Goal: Book appointment/travel/reservation

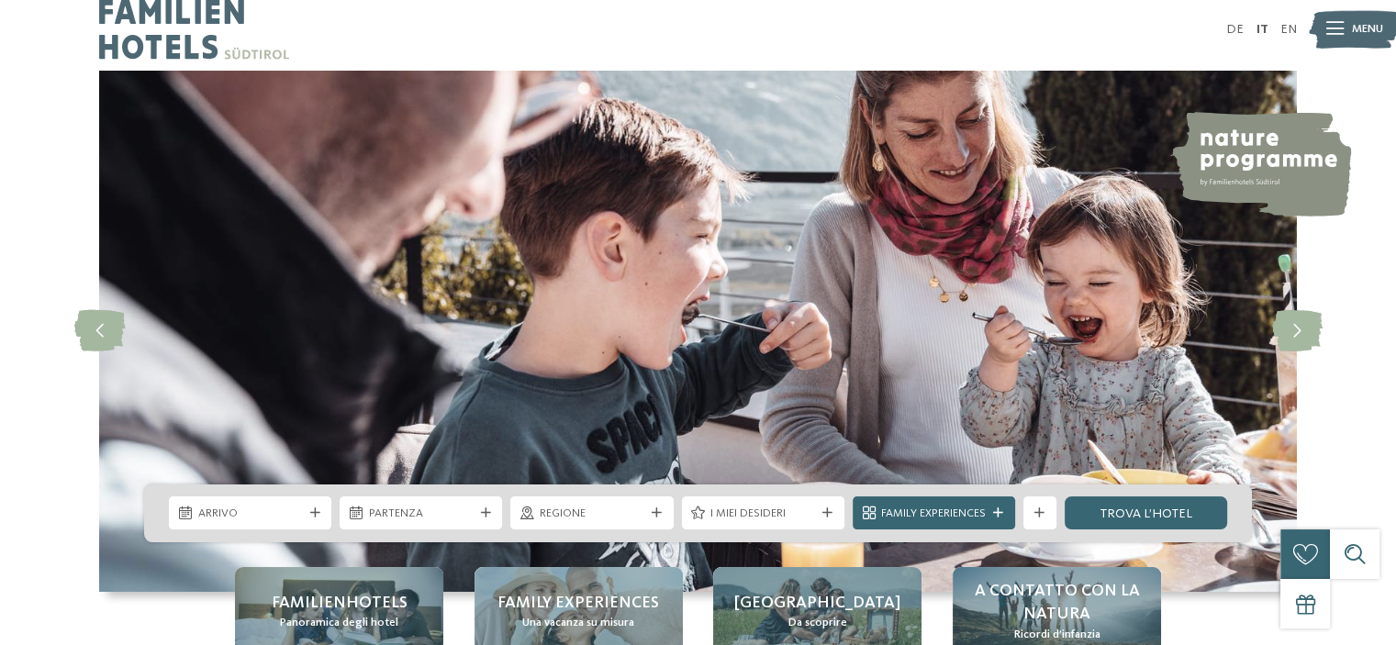
scroll to position [184, 0]
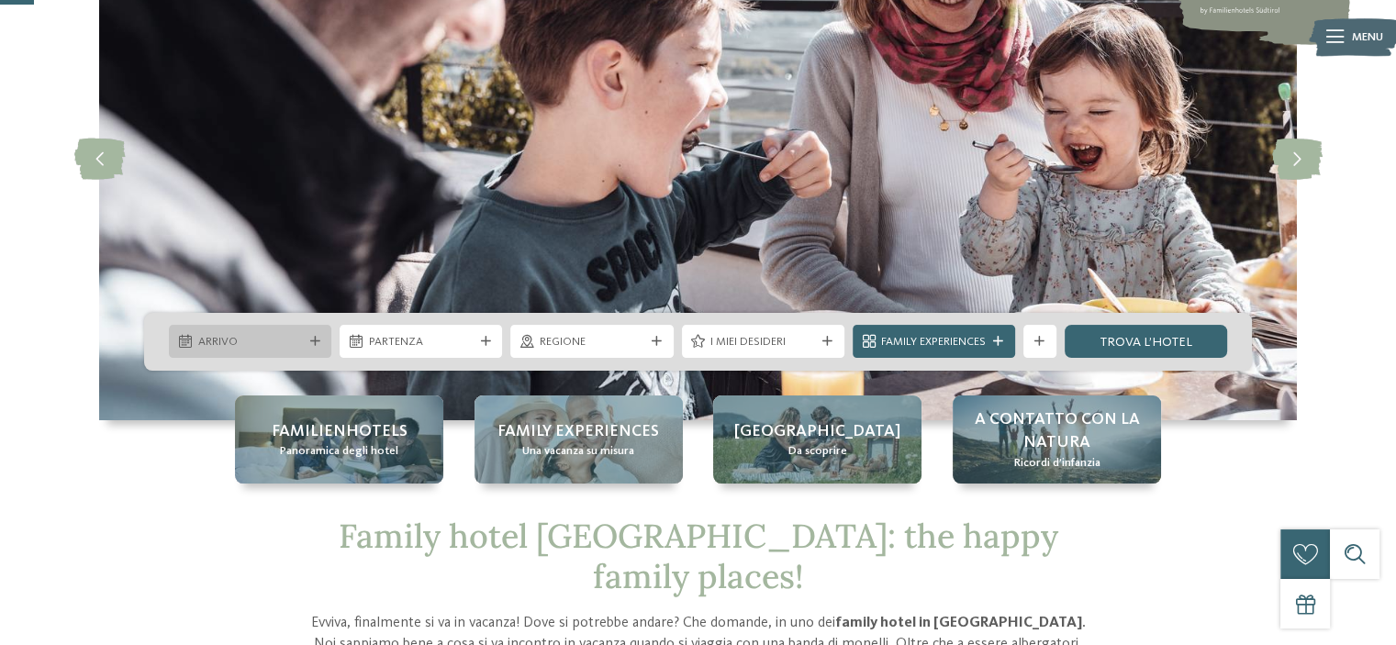
click at [248, 339] on span "Arrivo" at bounding box center [250, 342] width 105 height 17
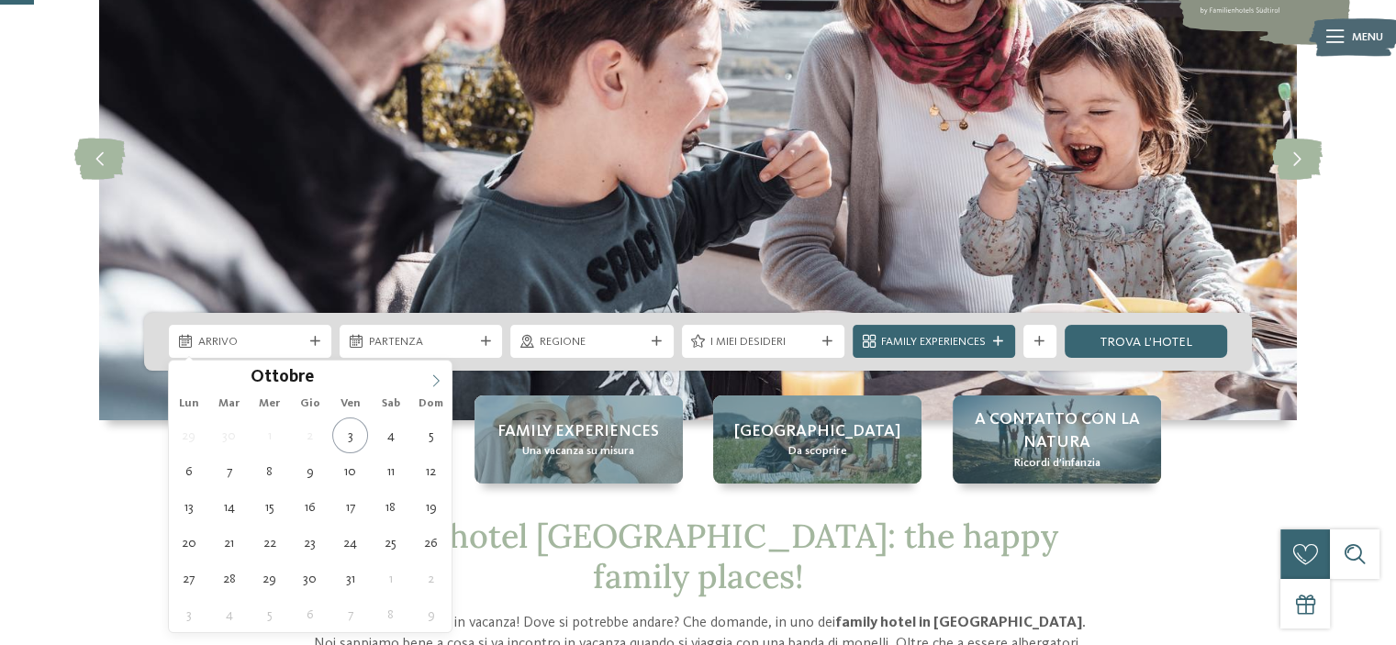
click at [433, 388] on span at bounding box center [435, 376] width 31 height 31
click at [433, 385] on icon at bounding box center [436, 380] width 13 height 13
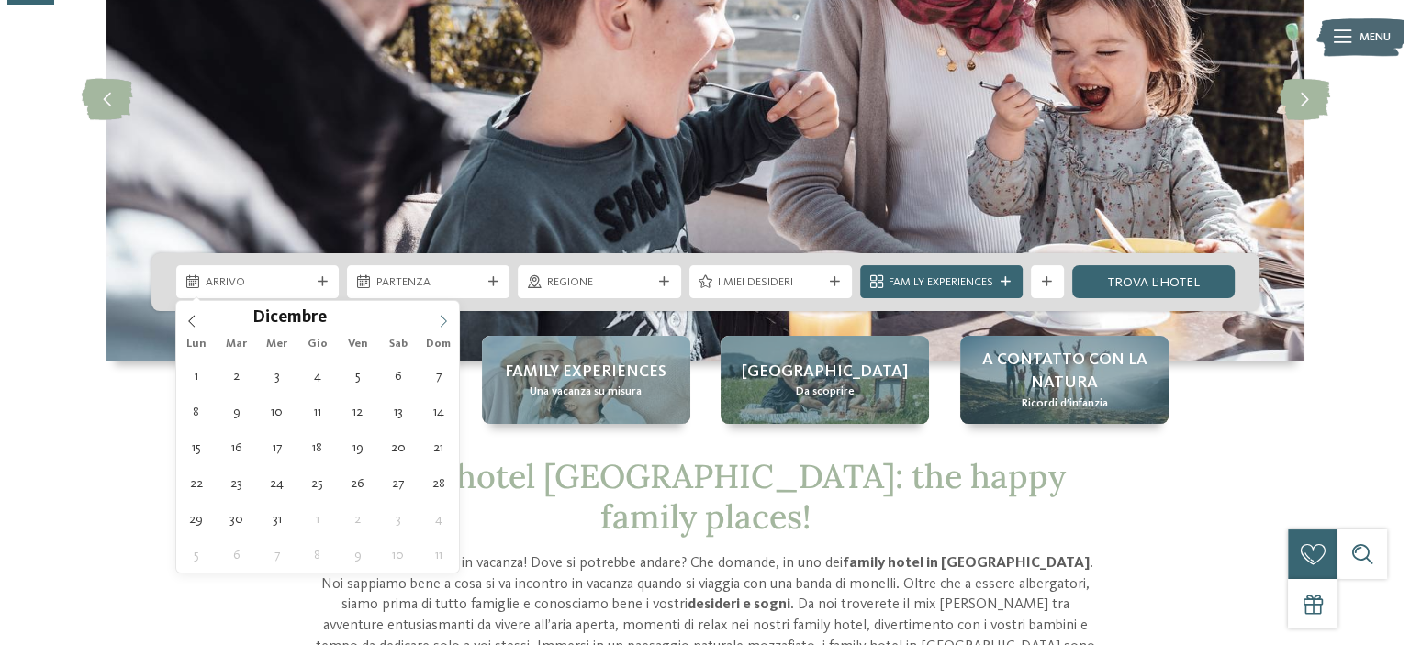
scroll to position [275, 0]
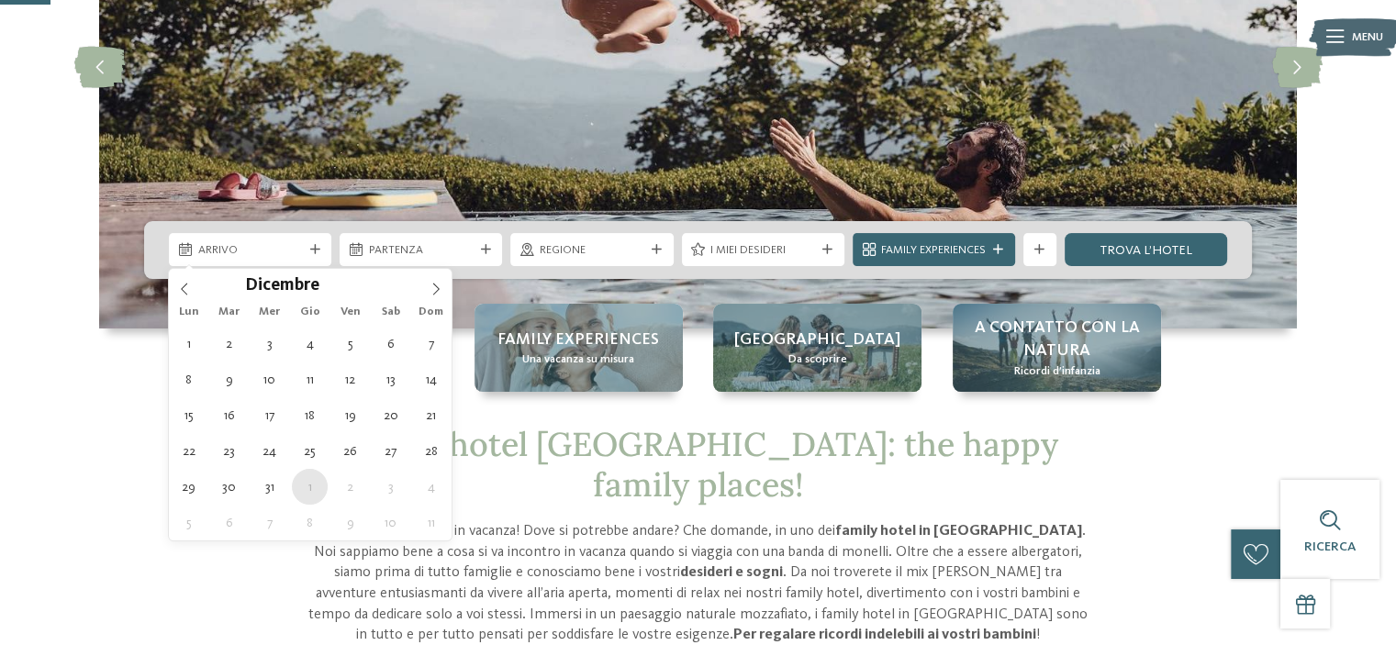
type div "01.01.2026"
type input "****"
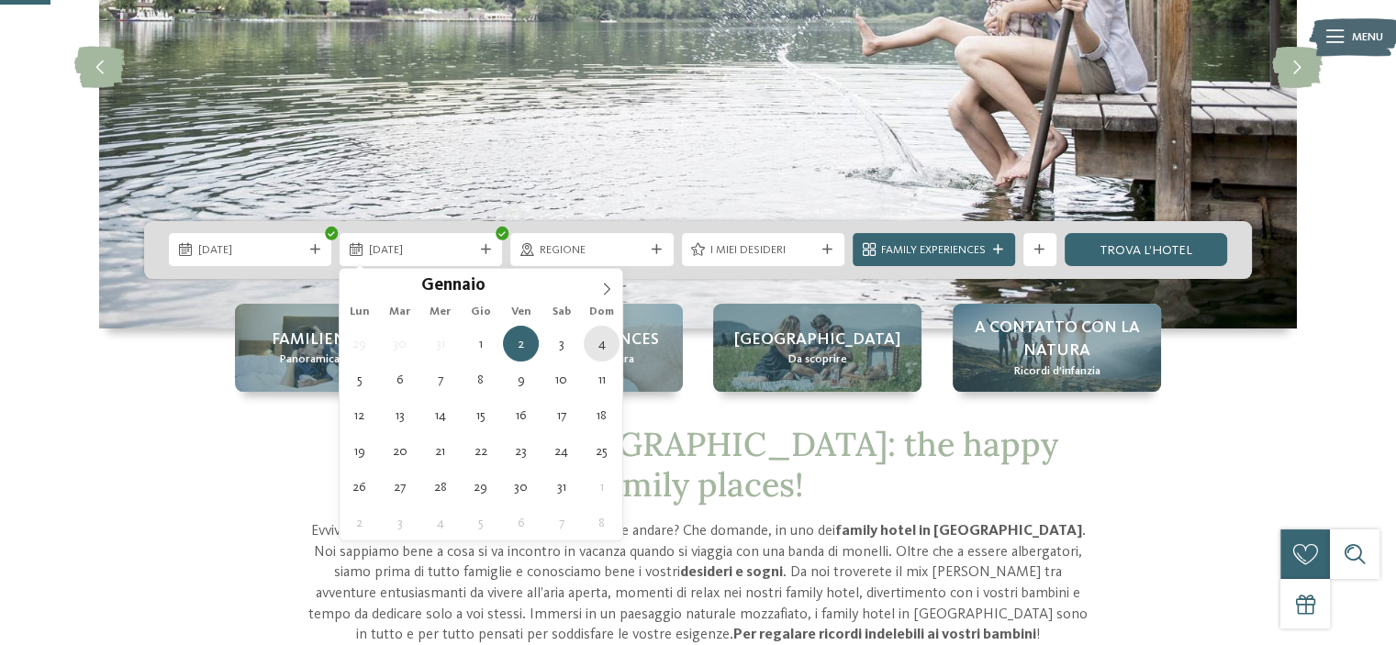
type div "04.01.2026"
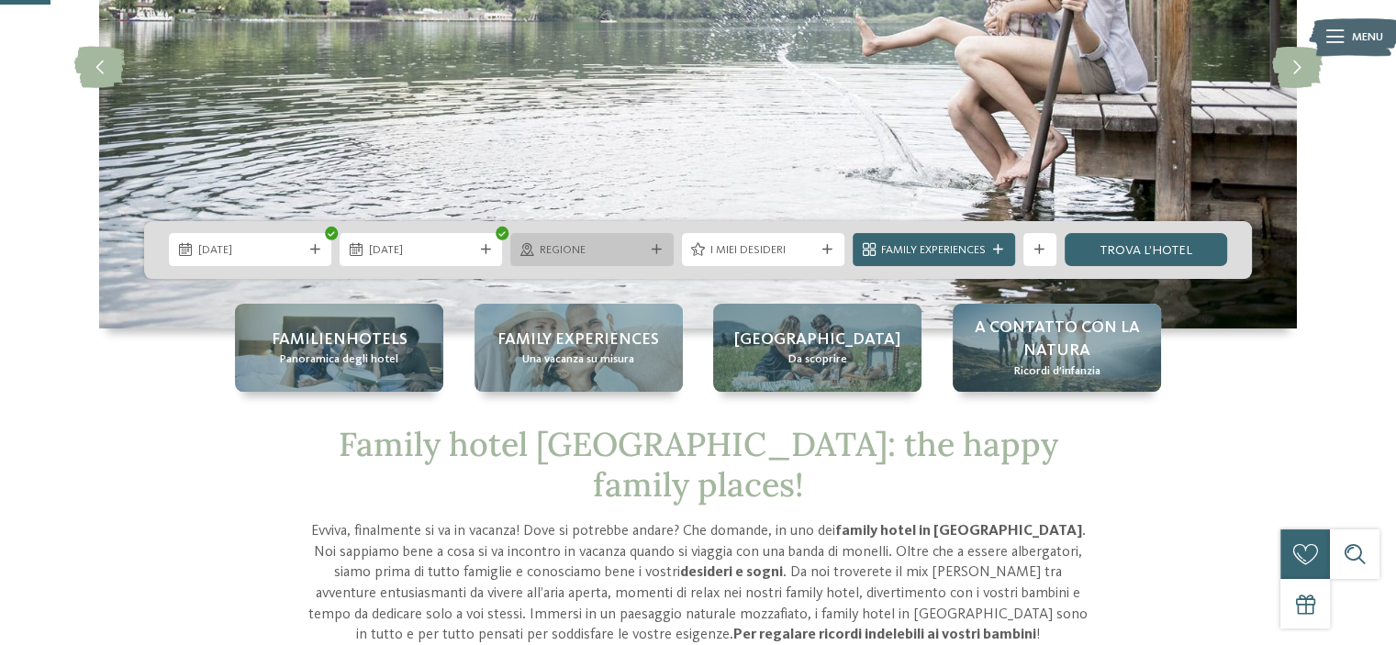
click at [650, 246] on div at bounding box center [656, 250] width 17 height 10
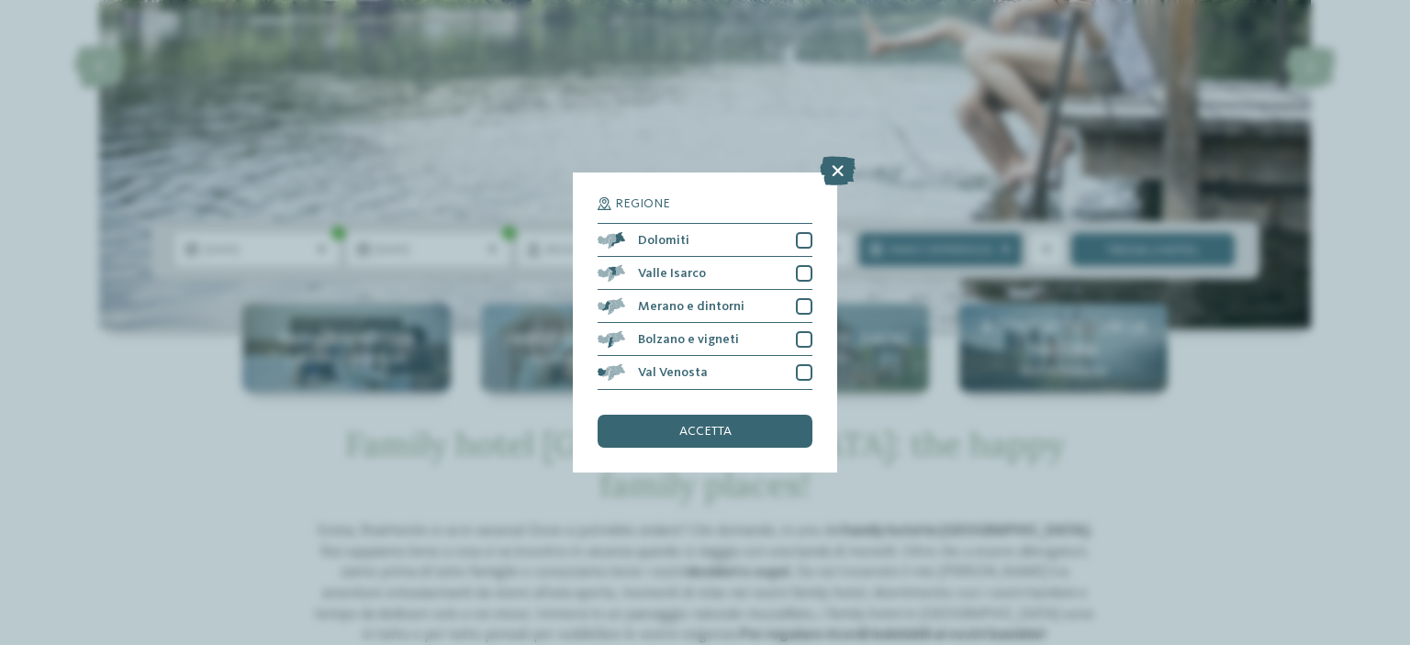
drag, startPoint x: 836, startPoint y: 167, endPoint x: 570, endPoint y: 166, distance: 266.2
click at [838, 166] on icon at bounding box center [838, 171] width 36 height 29
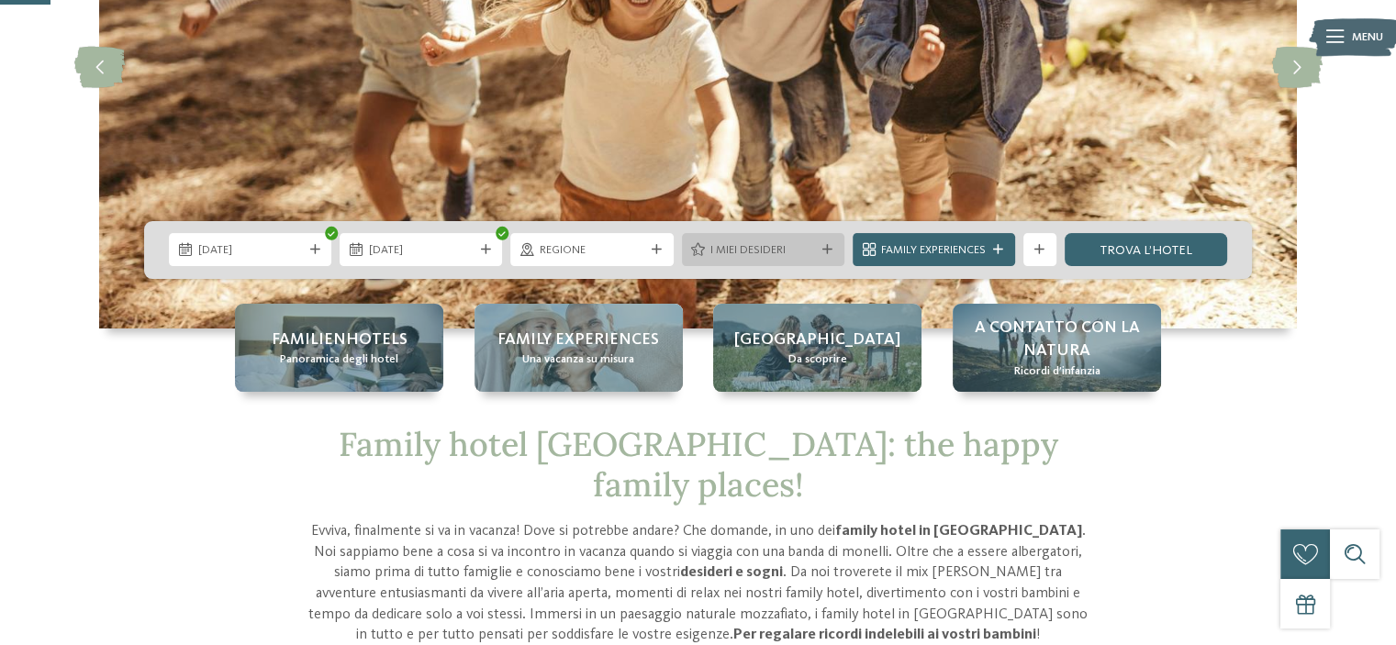
click at [830, 251] on icon at bounding box center [827, 250] width 10 height 10
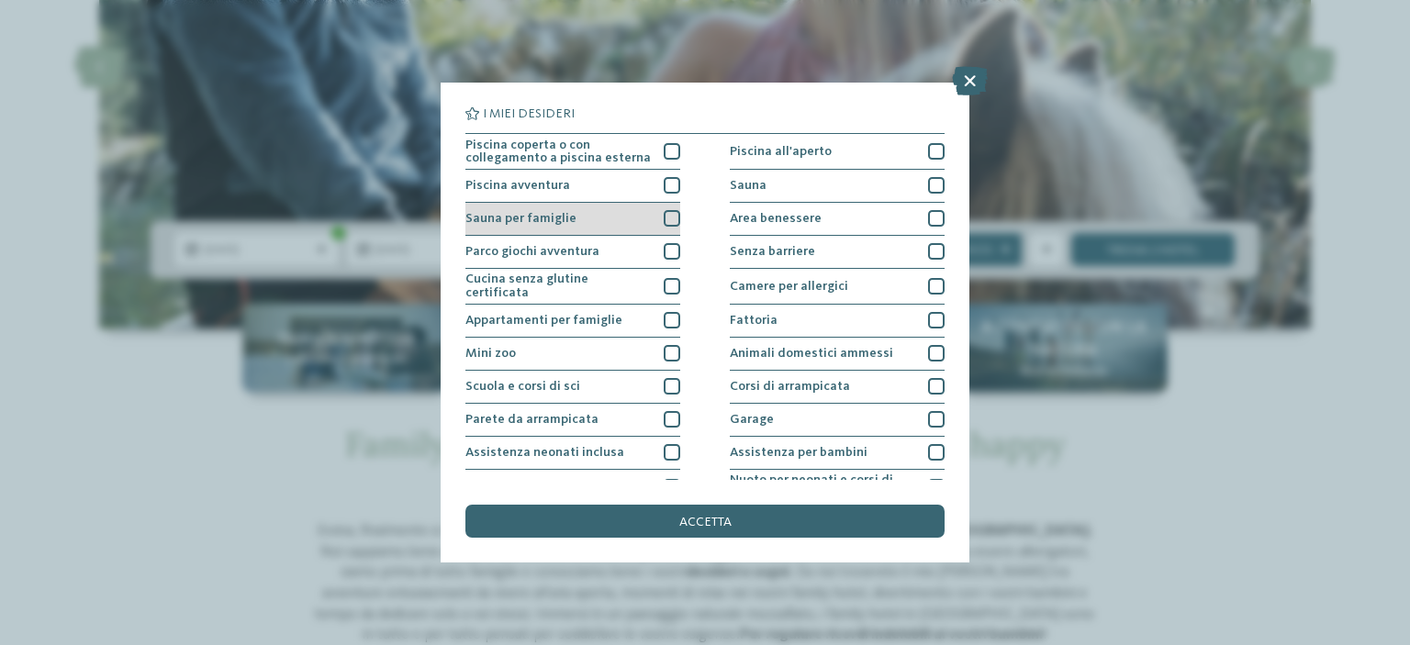
click at [664, 213] on div at bounding box center [672, 218] width 17 height 17
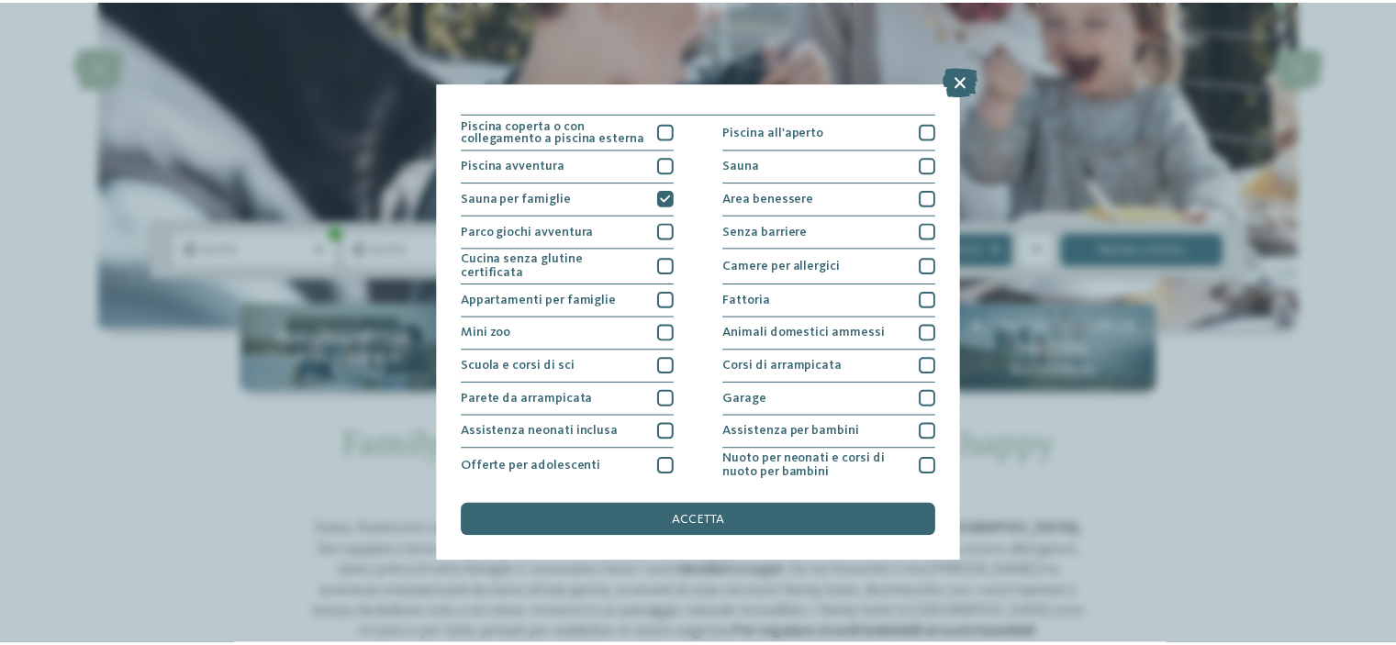
scroll to position [0, 0]
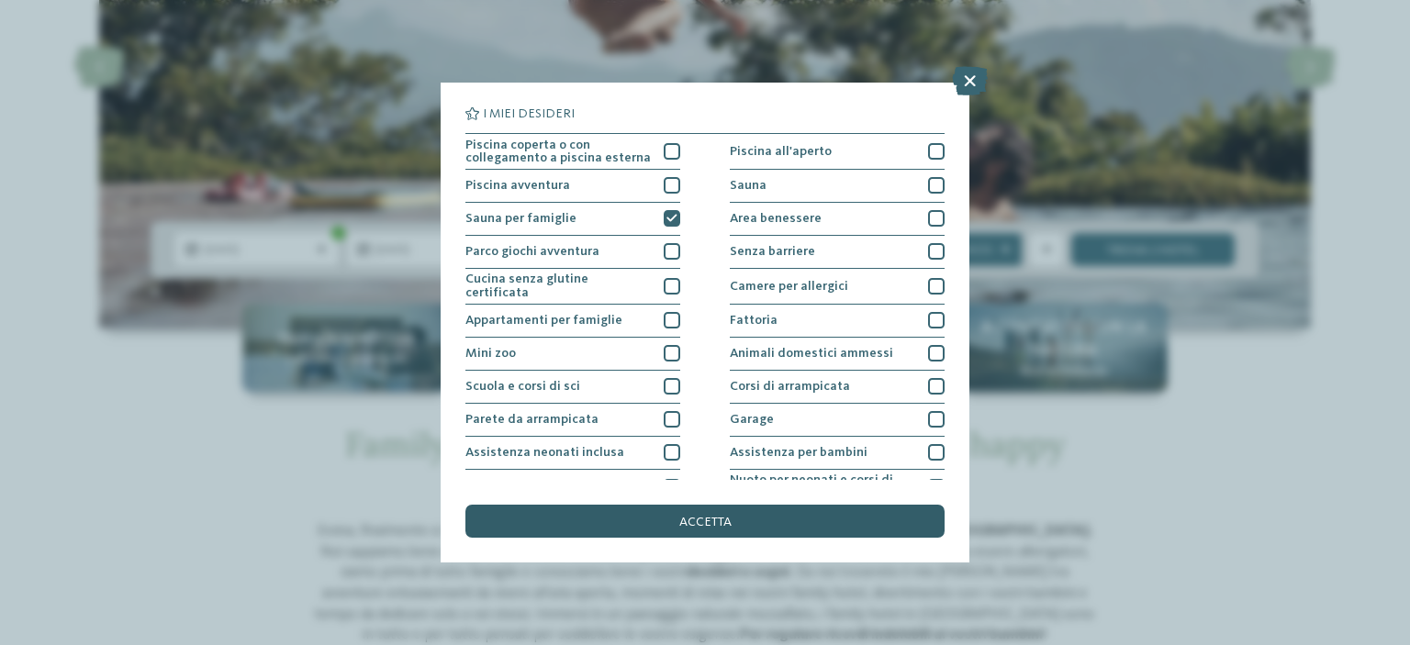
click at [701, 516] on span "accetta" at bounding box center [705, 522] width 52 height 13
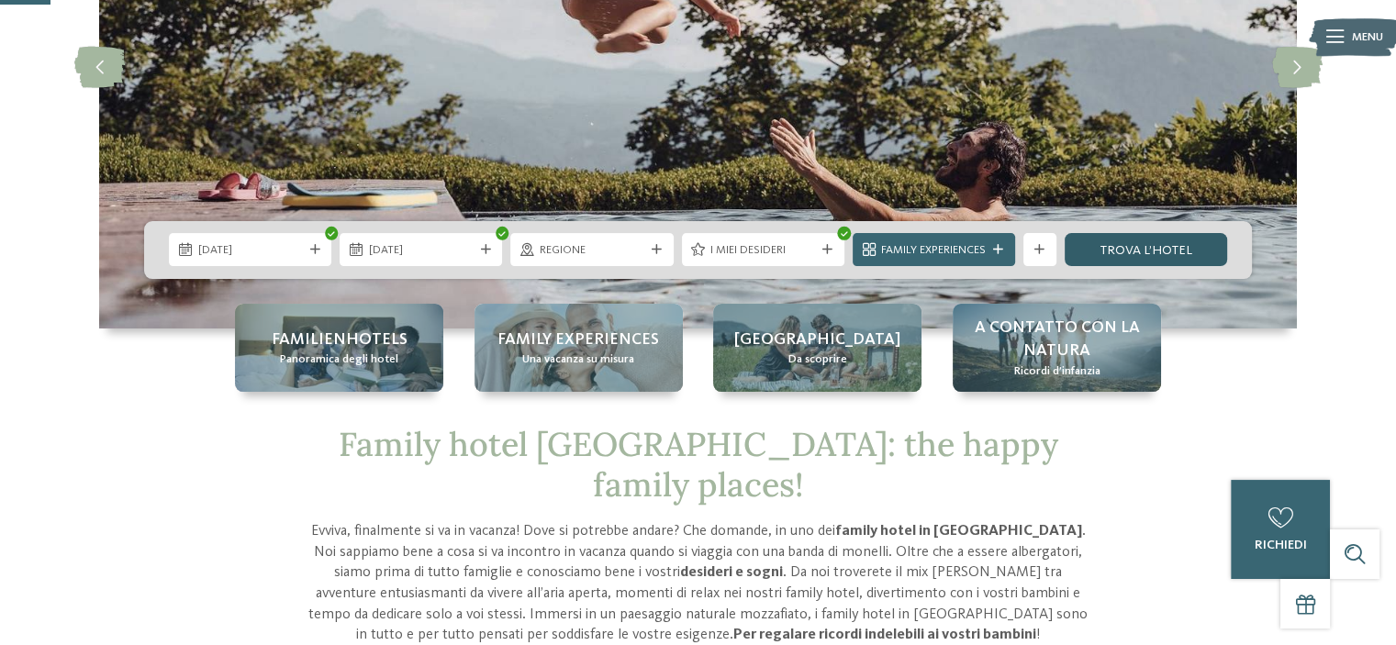
click at [1156, 247] on link "trova l’hotel" at bounding box center [1146, 249] width 162 height 33
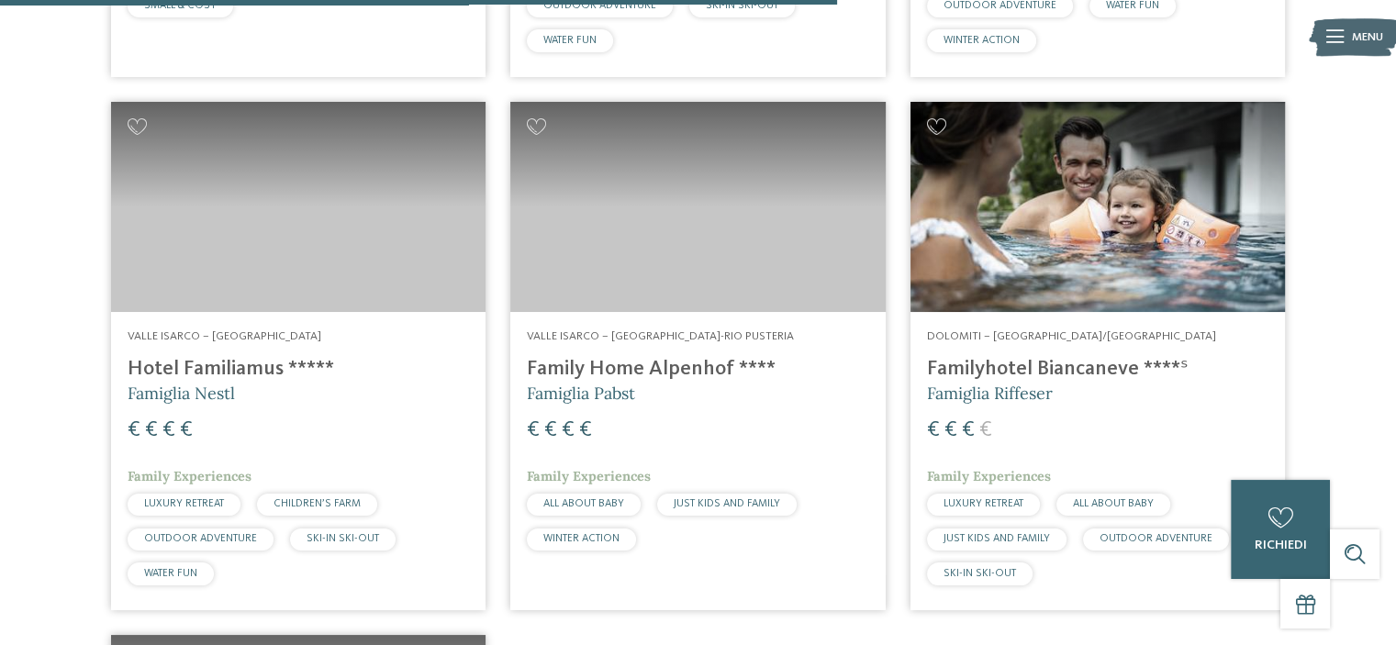
scroll to position [2183, 0]
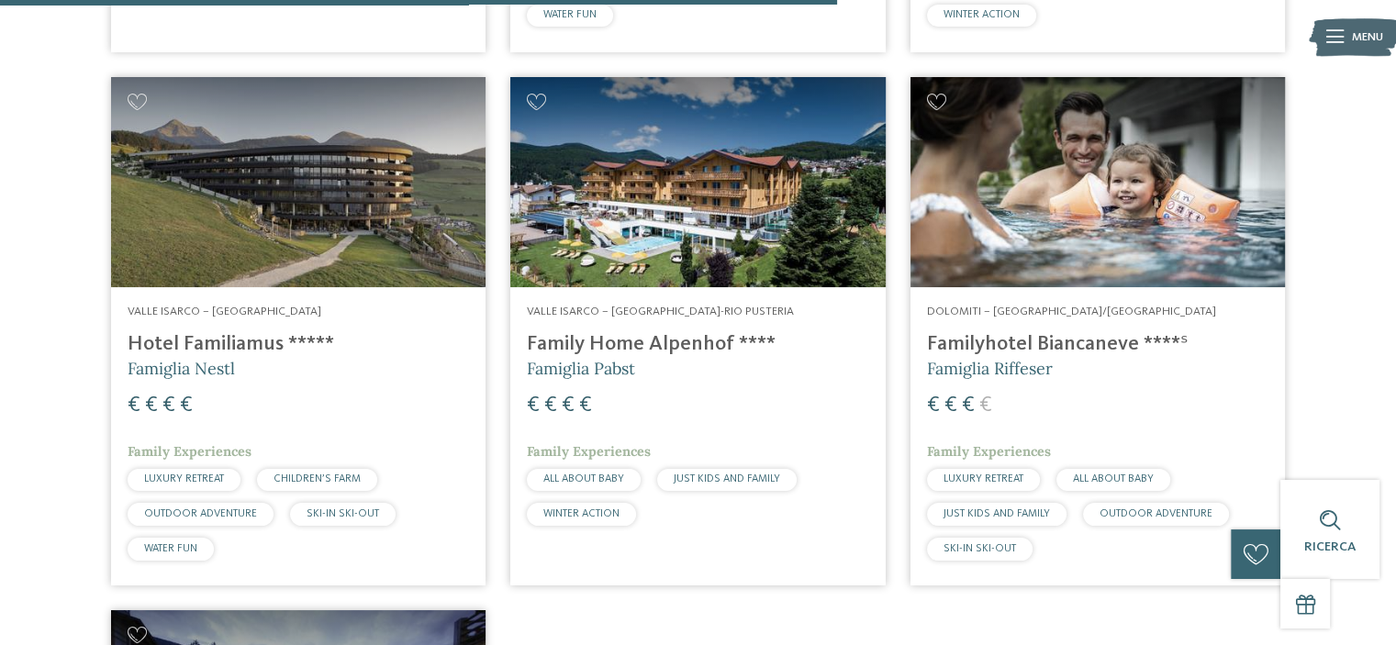
click at [1091, 357] on h4 "Familyhotel Biancaneve ****ˢ" at bounding box center [1097, 344] width 341 height 25
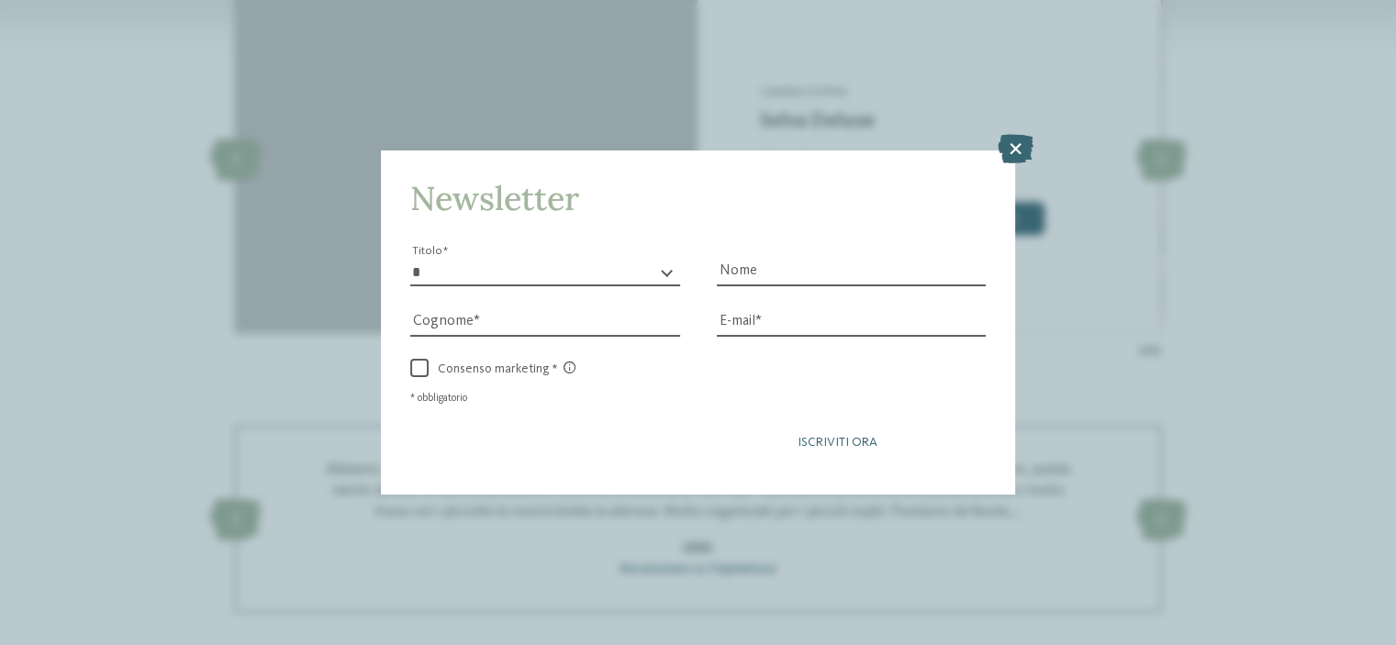
scroll to position [2019, 0]
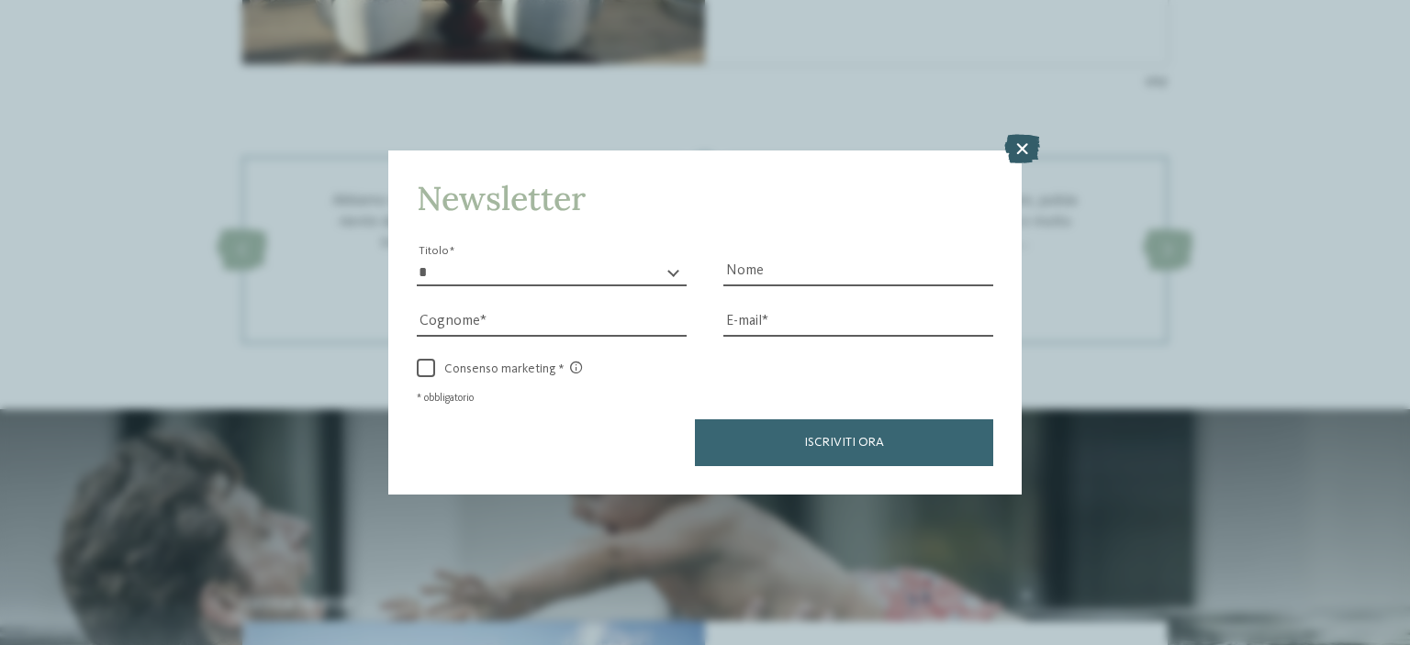
click at [1021, 158] on icon at bounding box center [1022, 148] width 36 height 29
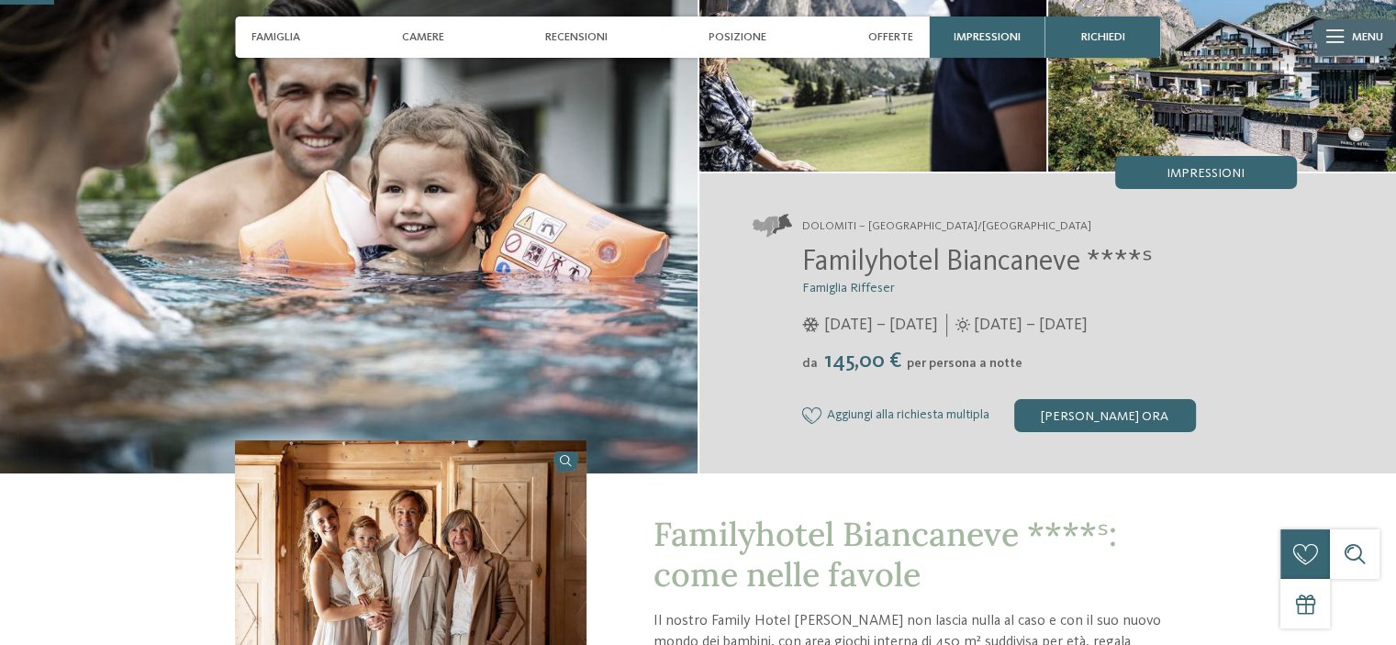
scroll to position [184, 0]
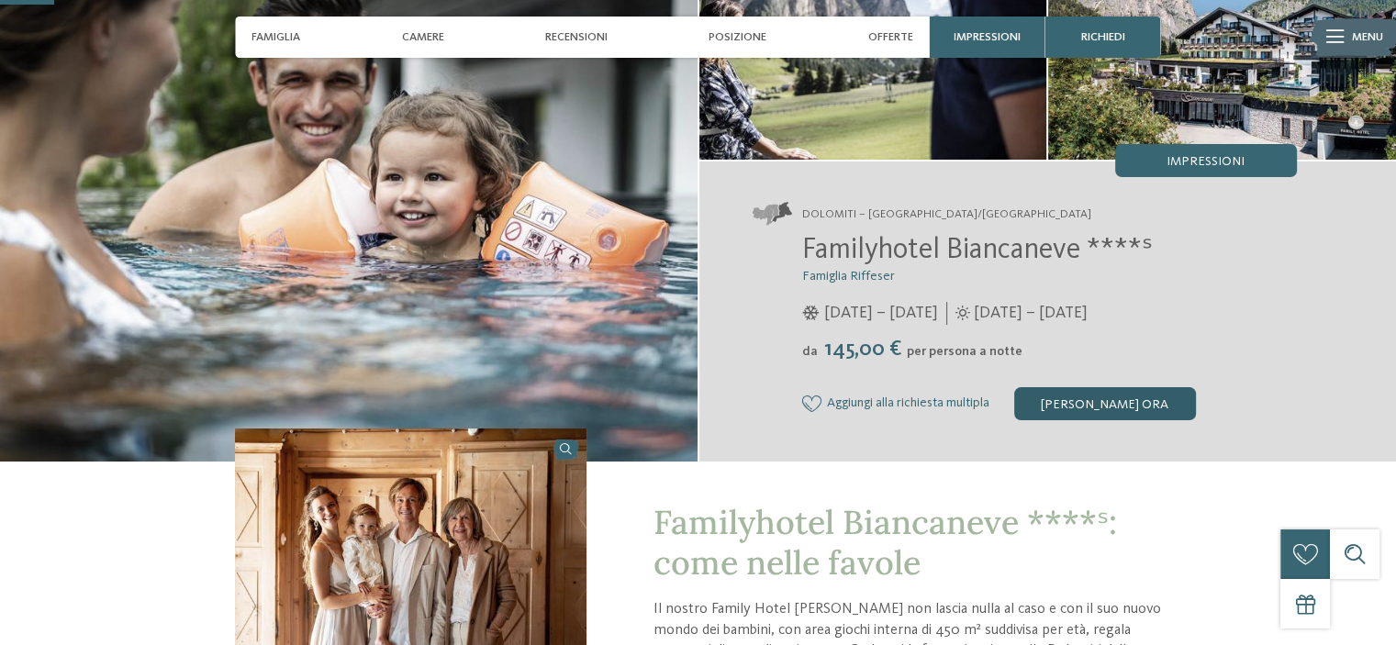
click at [1136, 404] on div "[PERSON_NAME] ora" at bounding box center [1105, 403] width 182 height 33
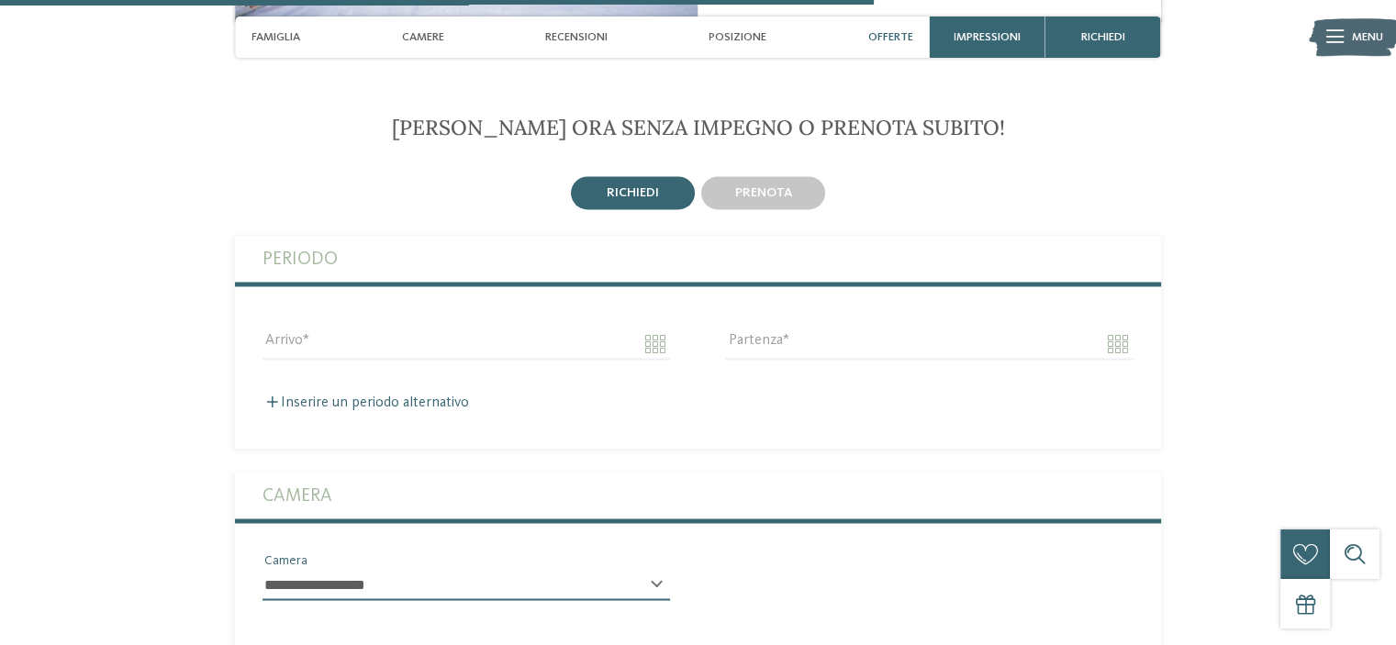
scroll to position [2977, 0]
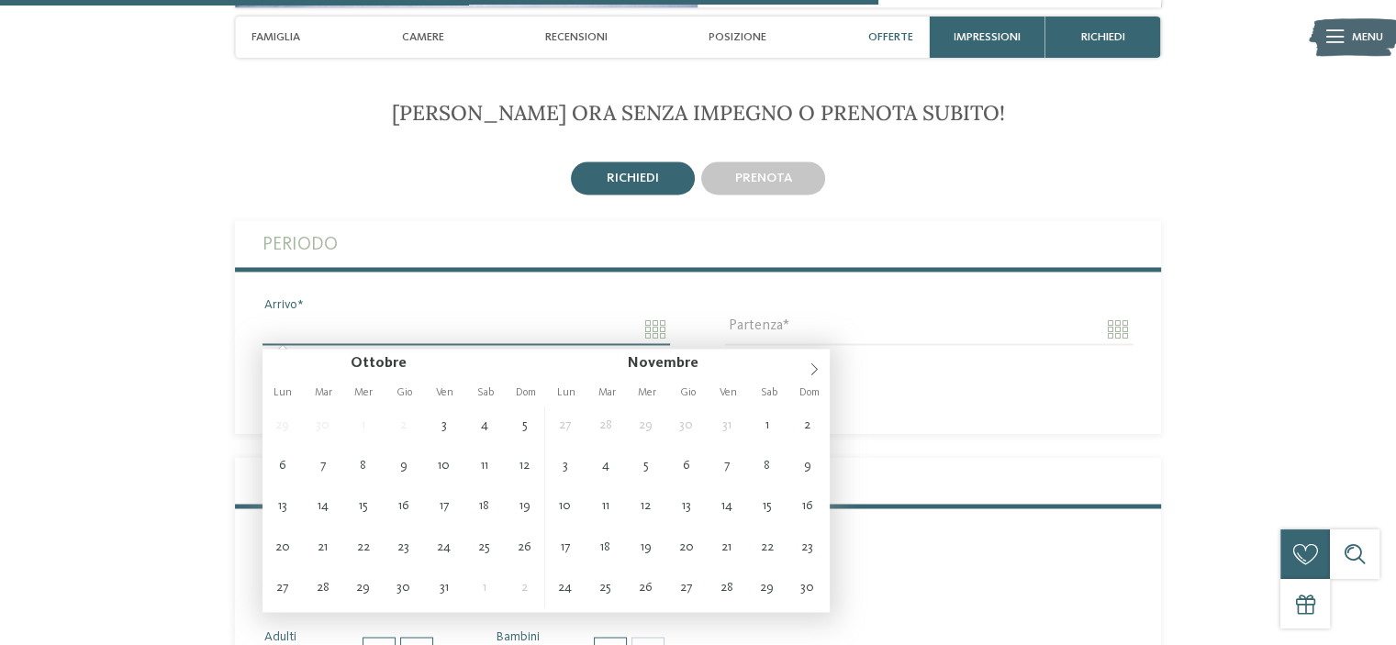
click at [656, 333] on input "Arrivo" at bounding box center [465, 329] width 407 height 31
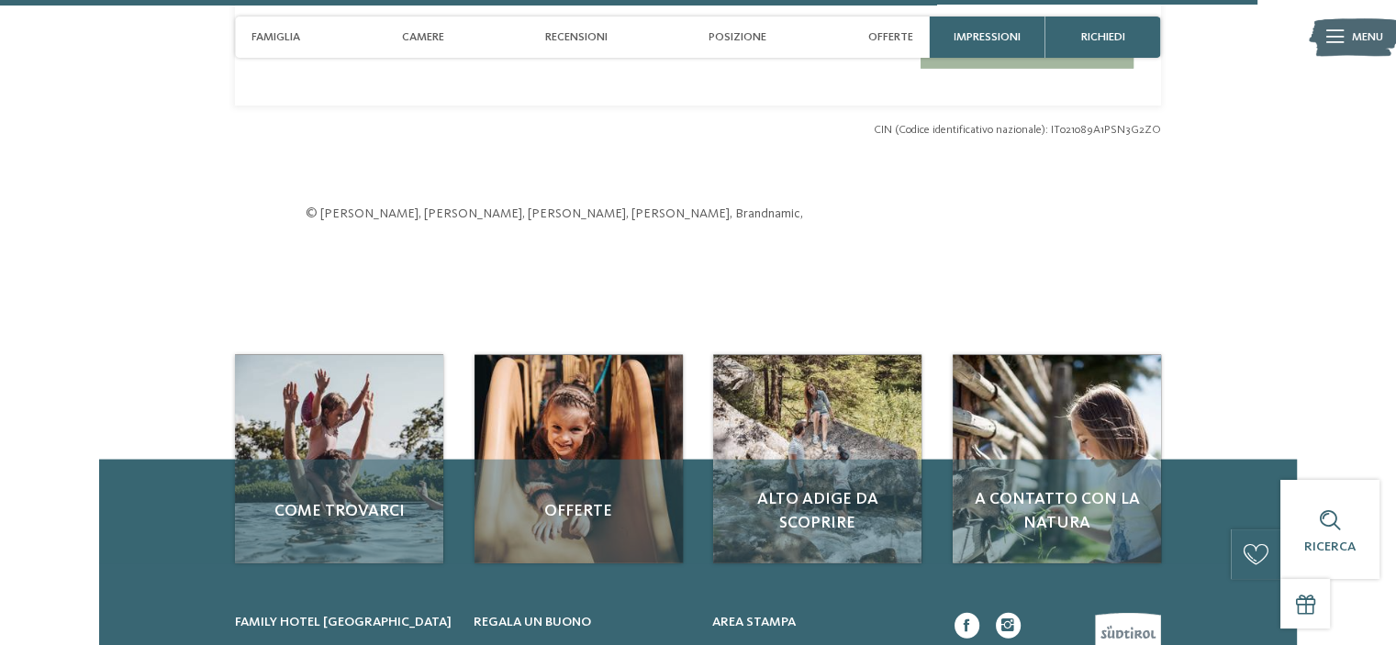
scroll to position [4262, 0]
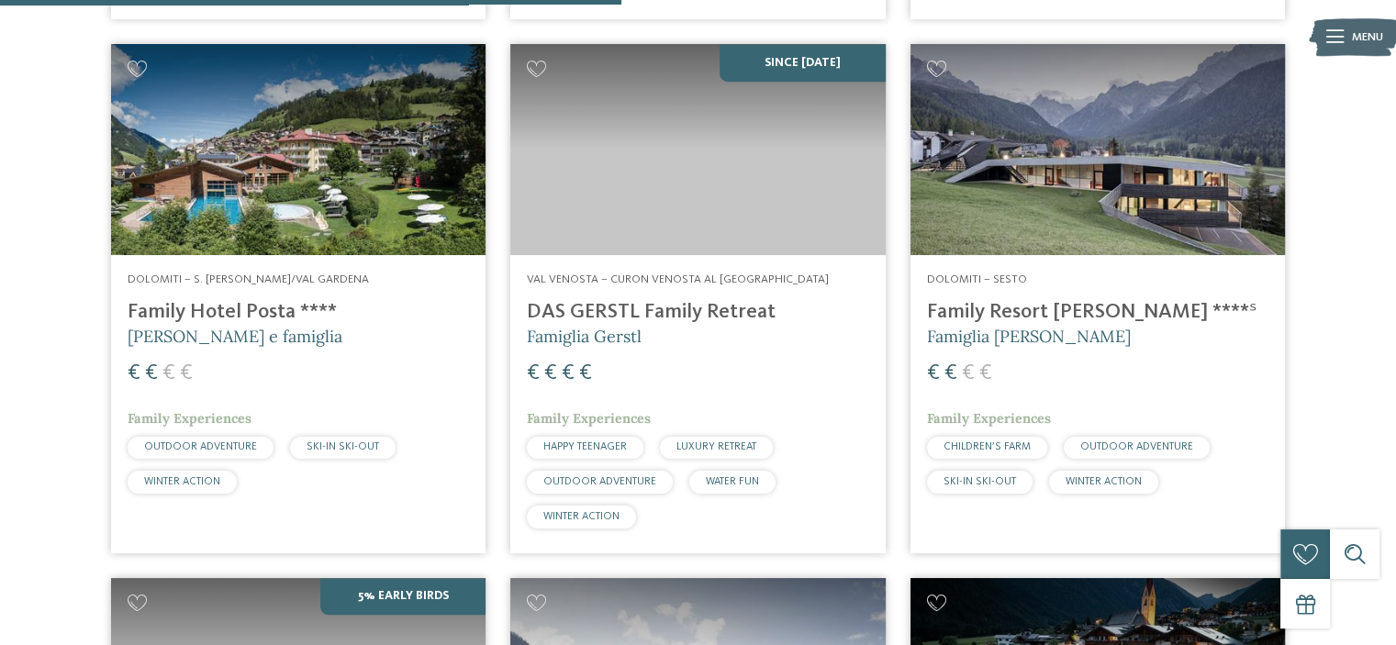
scroll to position [1541, 0]
